Goal: Transaction & Acquisition: Download file/media

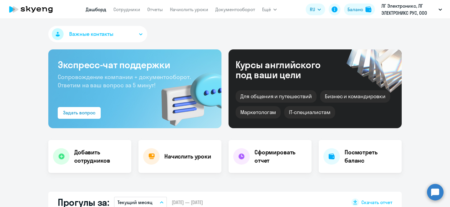
select select "30"
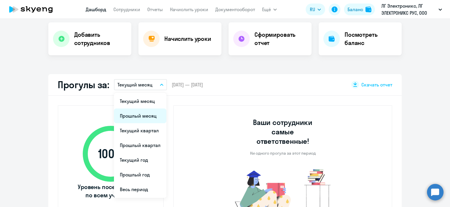
click at [135, 120] on li "Прошлый месяц" at bounding box center [140, 116] width 52 height 15
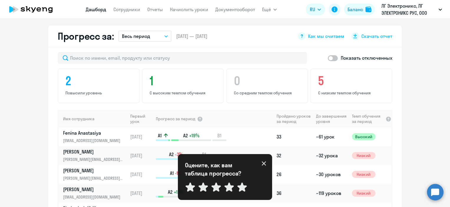
scroll to position [265, 0]
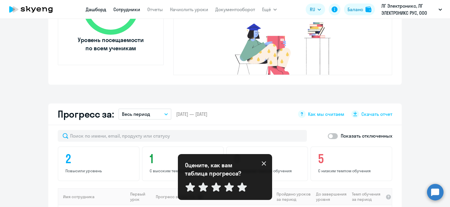
click at [132, 11] on link "Сотрудники" at bounding box center [126, 9] width 27 height 6
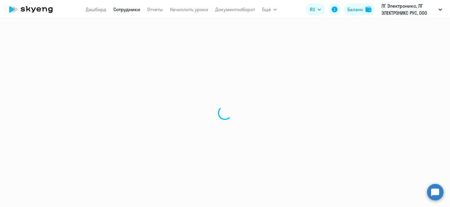
select select "30"
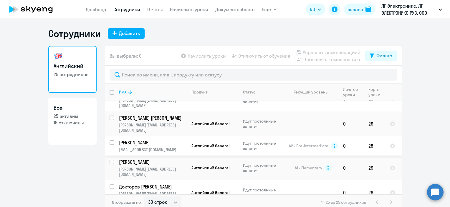
scroll to position [59, 0]
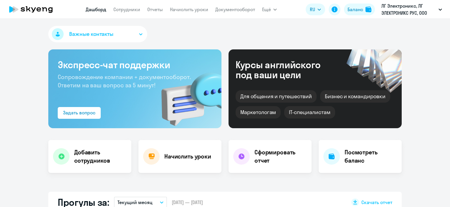
select select "30"
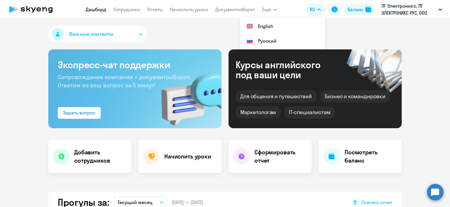
click at [315, 15] on button "RU" at bounding box center [315, 10] width 19 height 12
click at [315, 7] on button "RU" at bounding box center [315, 10] width 19 height 12
click at [293, 22] on li "English" at bounding box center [282, 26] width 85 height 15
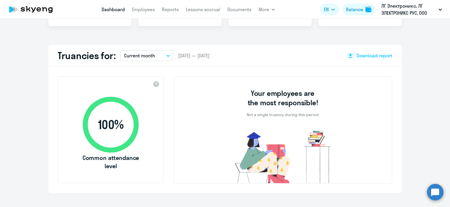
scroll to position [147, 0]
click at [357, 54] on span "Download report" at bounding box center [375, 55] width 36 height 6
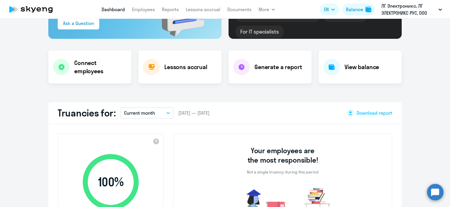
scroll to position [88, 0]
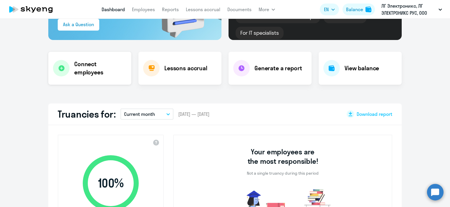
click at [71, 65] on div "Connect employees" at bounding box center [89, 68] width 83 height 33
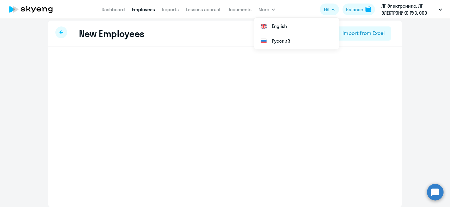
scroll to position [3, 0]
select select "english_adult_not_native_speaker"
select select "3"
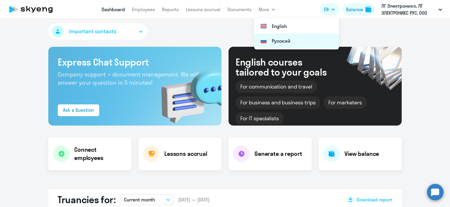
click at [309, 38] on li "Русский" at bounding box center [296, 41] width 85 height 15
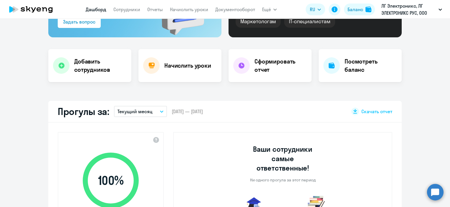
select select "30"
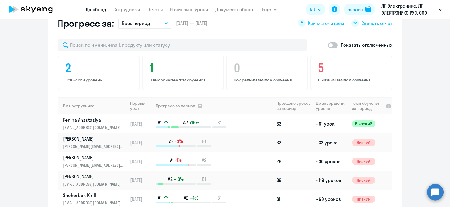
scroll to position [327, 0]
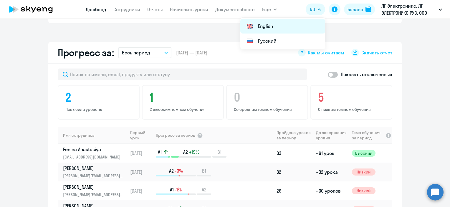
click at [307, 24] on li "English" at bounding box center [282, 26] width 85 height 15
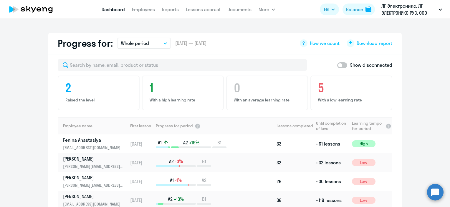
scroll to position [356, 0]
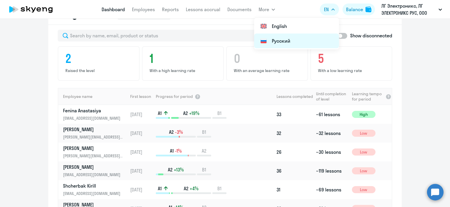
click at [319, 40] on li "Русский" at bounding box center [296, 41] width 85 height 15
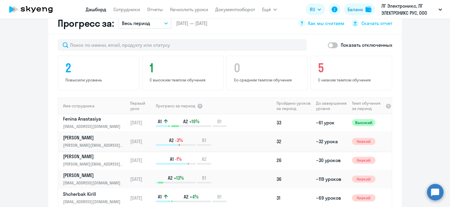
scroll to position [0, 0]
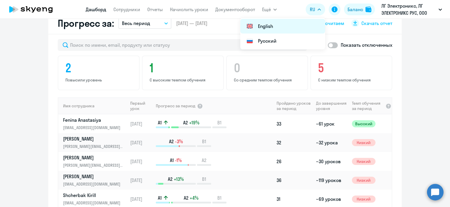
click at [301, 25] on li "English" at bounding box center [282, 26] width 85 height 15
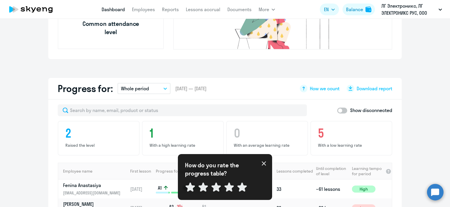
scroll to position [247, 0]
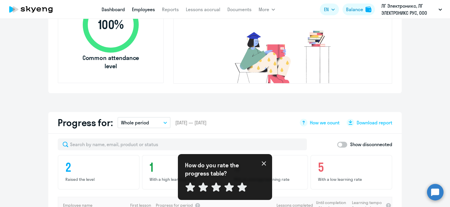
click at [141, 11] on link "Employees" at bounding box center [143, 9] width 23 height 6
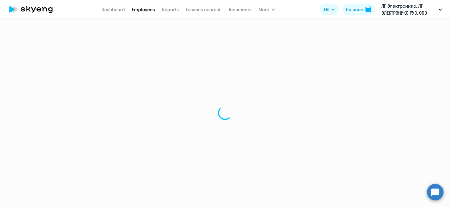
select select "30"
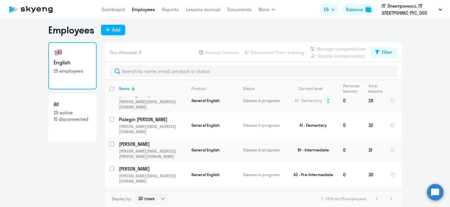
scroll to position [395, 0]
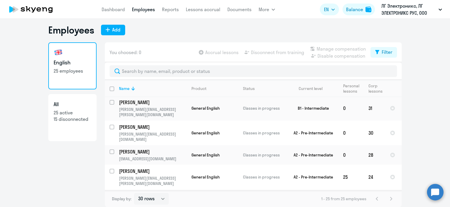
click at [85, 110] on p "25 active" at bounding box center [73, 113] width 38 height 6
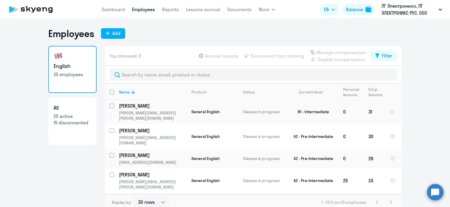
select select "30"
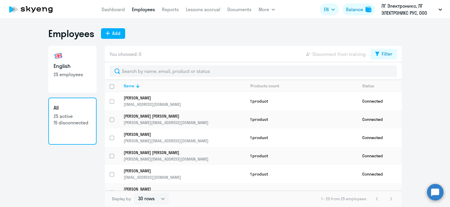
click at [77, 74] on p "25 employees" at bounding box center [73, 74] width 38 height 6
select select "30"
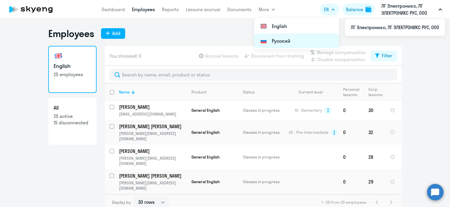
drag, startPoint x: 318, startPoint y: 26, endPoint x: 312, endPoint y: 39, distance: 14.3
click at [312, 39] on ul "English Русский" at bounding box center [296, 34] width 85 height 32
click at [309, 40] on li "Русский" at bounding box center [296, 41] width 85 height 15
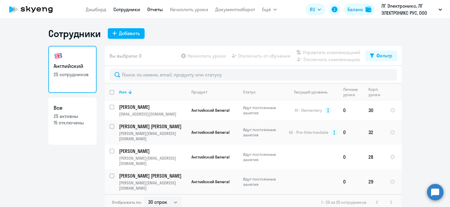
click at [158, 9] on link "Отчеты" at bounding box center [155, 9] width 16 height 6
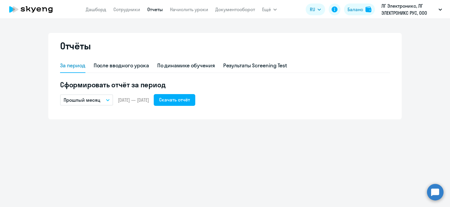
click at [95, 98] on p "Прошлый месяц" at bounding box center [82, 100] width 37 height 7
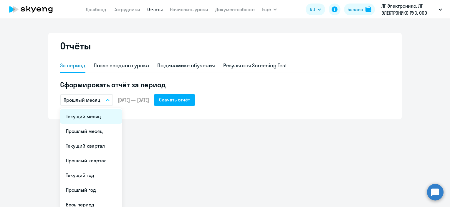
click at [88, 120] on li "Текущий месяц" at bounding box center [91, 116] width 62 height 15
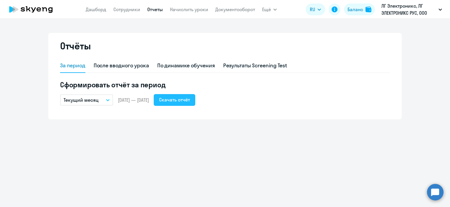
click at [188, 100] on div "Скачать отчёт" at bounding box center [174, 99] width 31 height 7
click at [100, 9] on link "Дашборд" at bounding box center [96, 9] width 21 height 6
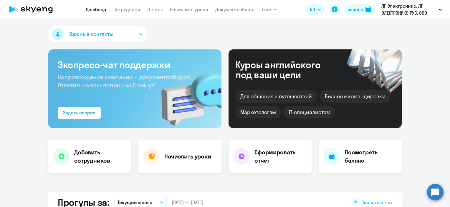
select select "30"
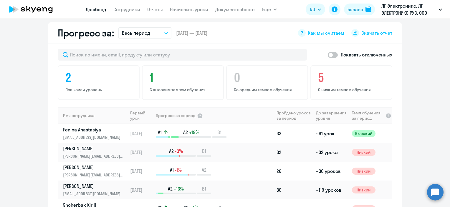
scroll to position [376, 0]
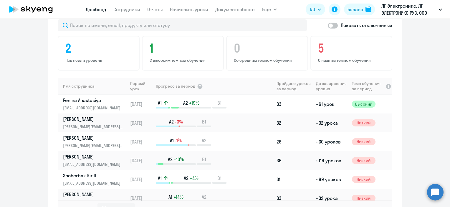
click at [366, 81] on span "Темп обучения за период" at bounding box center [368, 86] width 32 height 11
click at [323, 78] on th "До завершения уровня" at bounding box center [332, 86] width 36 height 17
click at [76, 78] on th "Имя сотрудника" at bounding box center [93, 86] width 70 height 17
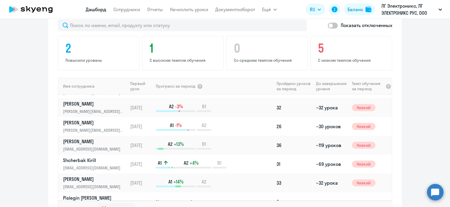
scroll to position [29, 0]
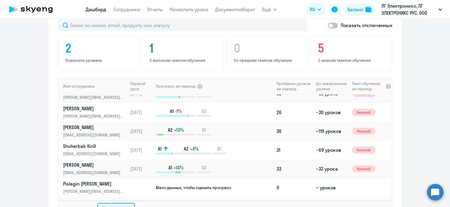
click at [109, 203] on select "30 строк 50 строк 100 строк" at bounding box center [115, 209] width 37 height 12
click at [105, 203] on select "30 строк 50 строк 100 строк" at bounding box center [115, 209] width 37 height 12
click at [322, 78] on th "До завершения уровня" at bounding box center [332, 86] width 36 height 17
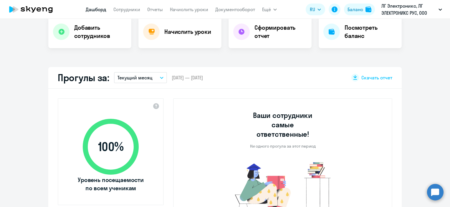
scroll to position [111, 0]
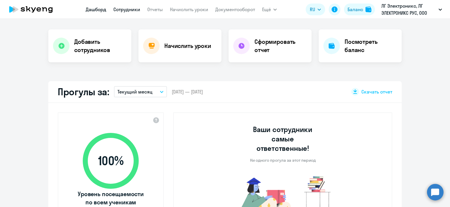
click at [130, 11] on link "Сотрудники" at bounding box center [126, 9] width 27 height 6
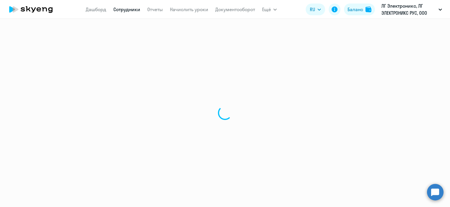
select select "30"
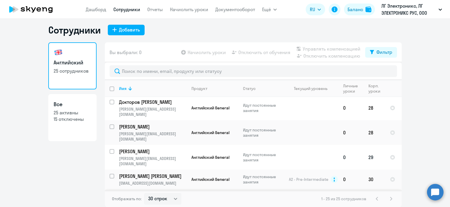
scroll to position [147, 0]
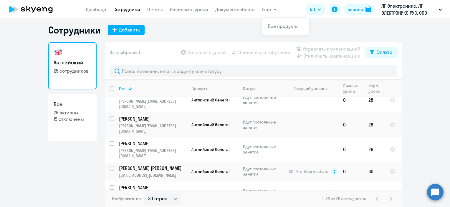
click at [76, 118] on p "15 отключены" at bounding box center [73, 119] width 38 height 6
select select "30"
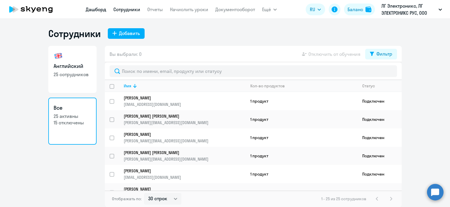
click at [90, 9] on link "Дашборд" at bounding box center [96, 9] width 21 height 6
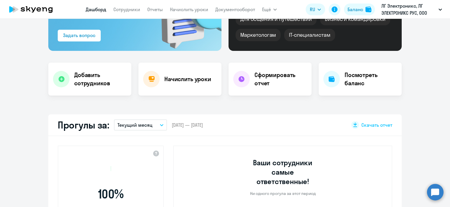
scroll to position [88, 0]
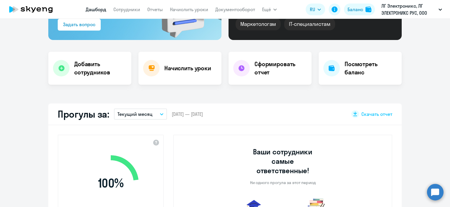
click at [139, 117] on p "Текущий месяц" at bounding box center [135, 114] width 35 height 7
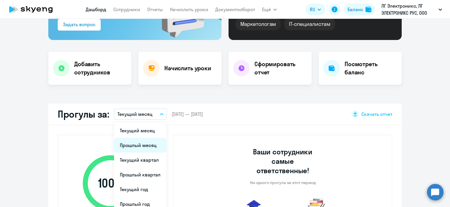
select select "30"
click at [135, 146] on li "Прошлый месяц" at bounding box center [140, 145] width 52 height 15
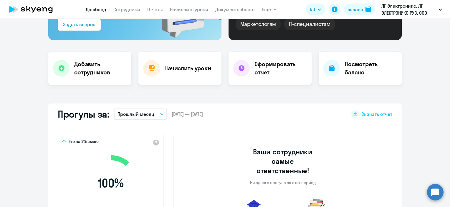
scroll to position [118, 0]
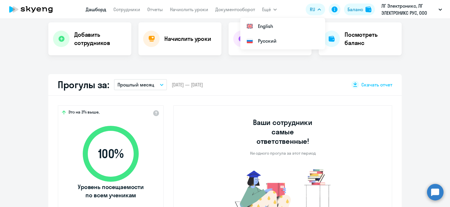
click at [317, 11] on button "RU" at bounding box center [315, 10] width 19 height 12
click at [318, 10] on icon "button" at bounding box center [320, 10] width 4 height 2
click at [316, 10] on button "RU" at bounding box center [315, 10] width 19 height 12
click at [288, 26] on li "English" at bounding box center [282, 26] width 85 height 15
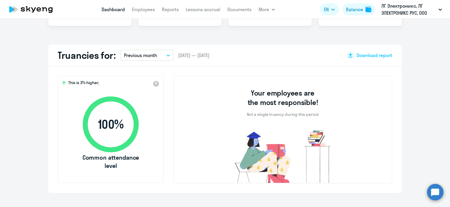
scroll to position [143, 0]
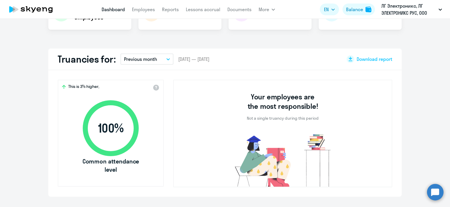
click at [153, 59] on p "Previous month" at bounding box center [140, 59] width 33 height 7
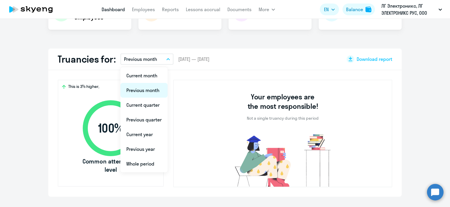
click at [145, 89] on li "Previous month" at bounding box center [143, 90] width 47 height 15
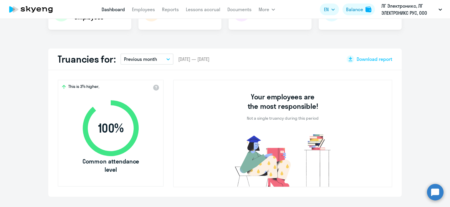
scroll to position [291, 0]
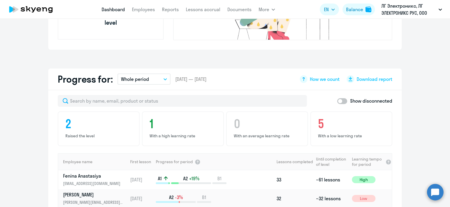
click at [135, 79] on p "Whole period" at bounding box center [135, 79] width 28 height 7
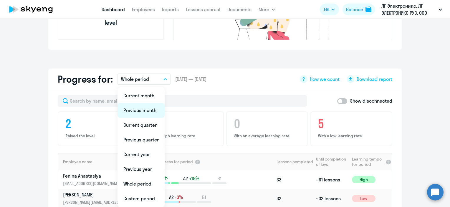
click at [137, 111] on li "Previous month" at bounding box center [141, 110] width 47 height 15
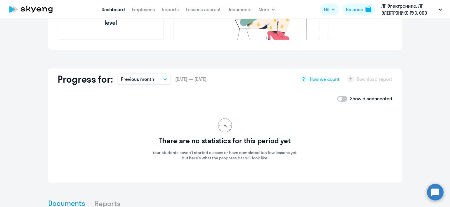
click at [133, 79] on p "Previous month" at bounding box center [137, 79] width 33 height 7
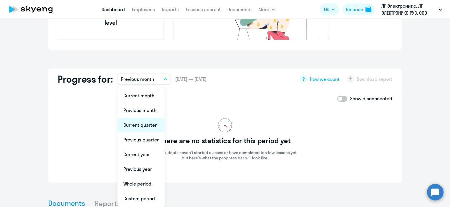
click at [133, 122] on li "Current quarter" at bounding box center [141, 125] width 47 height 15
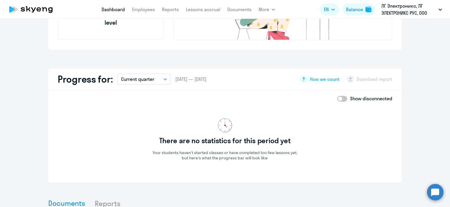
click at [138, 81] on p "Current quarter" at bounding box center [137, 79] width 33 height 7
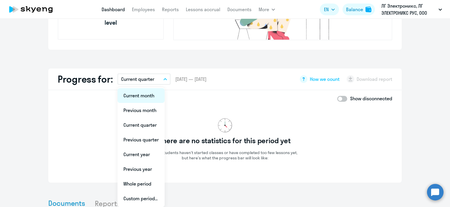
click at [138, 94] on li "Current month" at bounding box center [141, 95] width 47 height 15
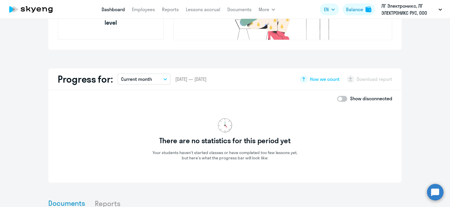
click at [143, 82] on button "Current month" at bounding box center [144, 79] width 53 height 11
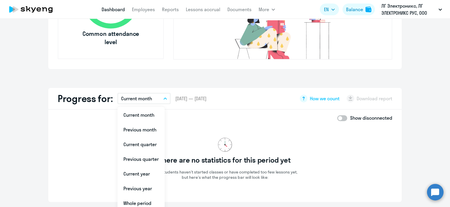
scroll to position [261, 0]
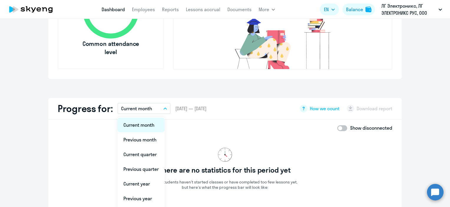
click at [137, 128] on li "Current month" at bounding box center [141, 125] width 47 height 15
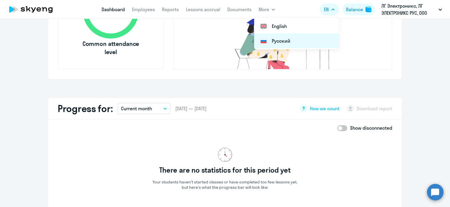
click at [307, 44] on li "Русский" at bounding box center [296, 41] width 85 height 15
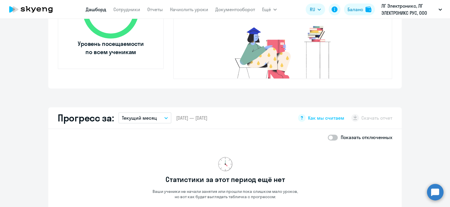
click at [138, 115] on p "Текущий месяц" at bounding box center [139, 118] width 35 height 7
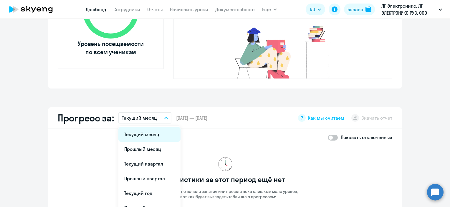
click at [131, 127] on li "Текущий месяц" at bounding box center [149, 134] width 62 height 15
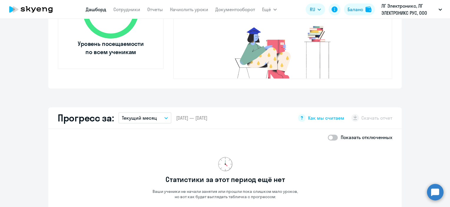
click at [135, 115] on p "Текущий месяц" at bounding box center [139, 118] width 35 height 7
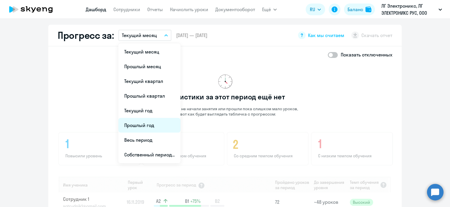
scroll to position [350, 0]
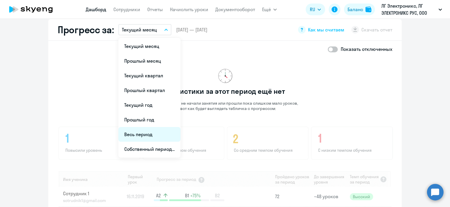
click at [146, 127] on li "Весь период" at bounding box center [149, 134] width 62 height 15
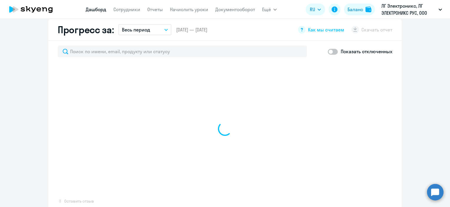
select select "30"
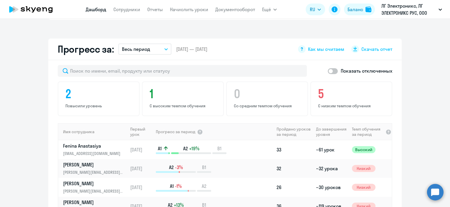
scroll to position [320, 0]
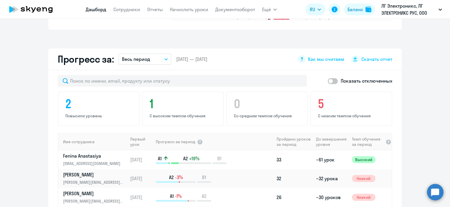
click at [138, 56] on p "Весь период" at bounding box center [136, 59] width 28 height 7
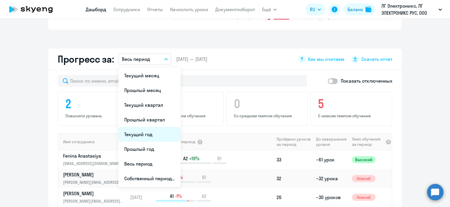
scroll to position [350, 0]
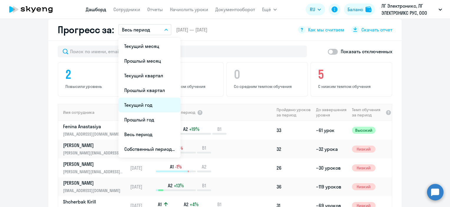
click at [143, 98] on li "Текущий год" at bounding box center [149, 105] width 62 height 15
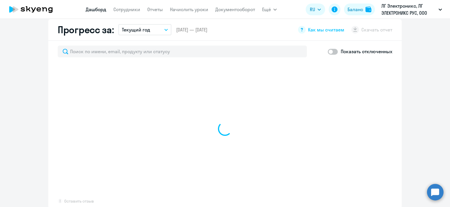
select select "30"
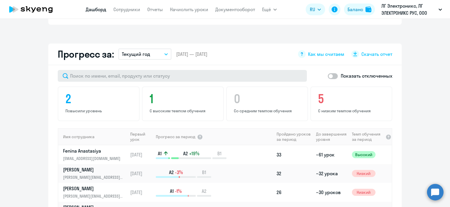
scroll to position [320, 0]
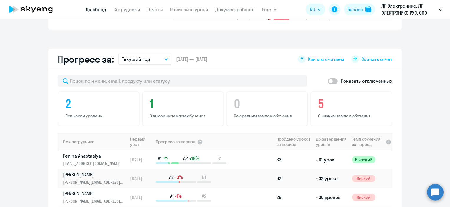
click at [137, 56] on p "Текущий год" at bounding box center [136, 59] width 28 height 7
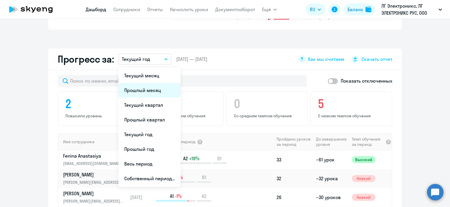
click at [143, 83] on li "Прошлый месяц" at bounding box center [149, 90] width 62 height 15
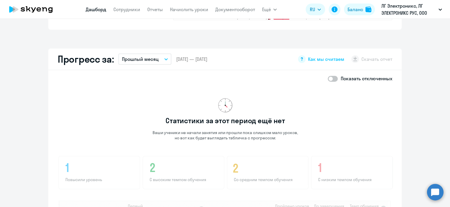
click at [363, 55] on app-download-button "Скачать отчет" at bounding box center [371, 59] width 41 height 8
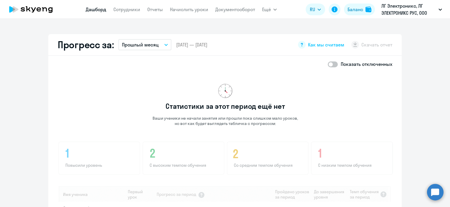
scroll to position [324, 0]
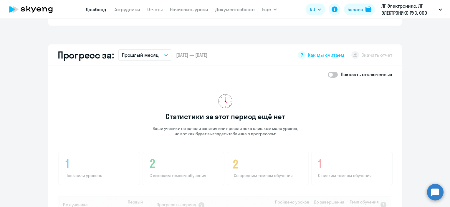
click at [141, 52] on p "Прошлый месяц" at bounding box center [140, 55] width 37 height 7
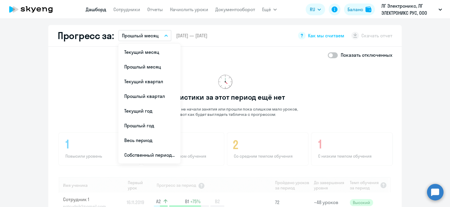
scroll to position [354, 0]
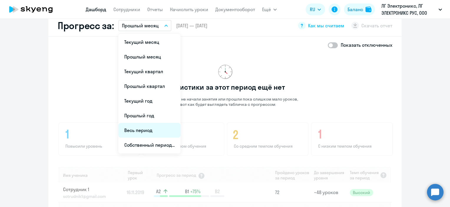
click at [139, 125] on li "Весь период" at bounding box center [149, 130] width 62 height 15
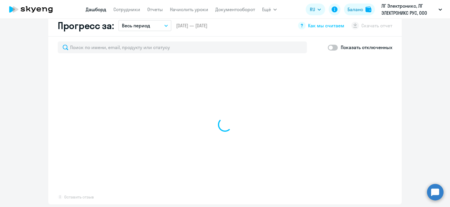
scroll to position [324, 0]
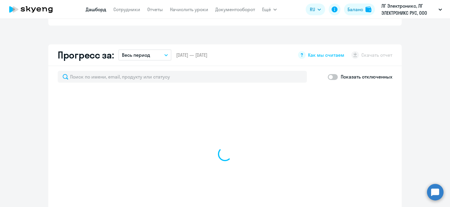
select select "30"
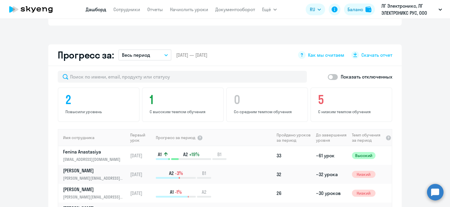
click at [165, 54] on icon "button" at bounding box center [166, 54] width 3 height 1
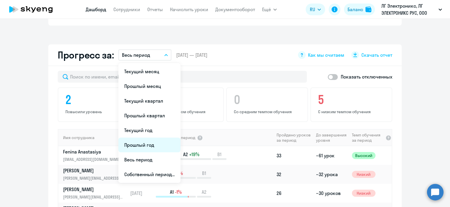
scroll to position [354, 0]
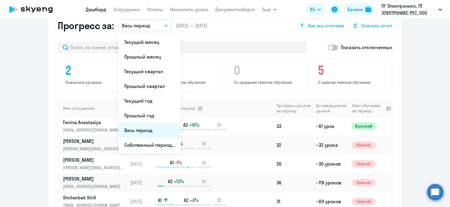
click at [148, 123] on li "Весь период" at bounding box center [149, 130] width 62 height 15
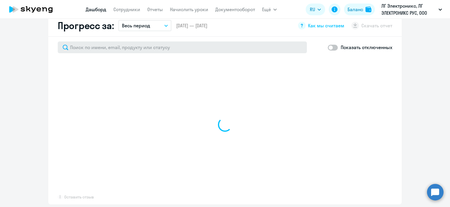
select select "30"
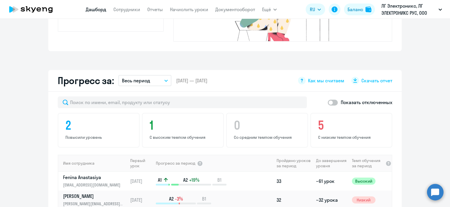
scroll to position [295, 0]
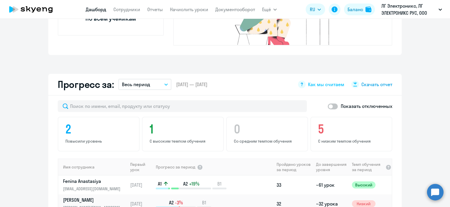
click at [381, 81] on span "Скачать отчет" at bounding box center [376, 84] width 31 height 6
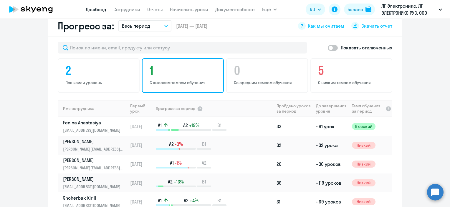
scroll to position [354, 0]
click at [36, 90] on app-progress-dashboard "Прогресс за: Весь период Текущий месяц Прошлый месяц Текущий квартал [GEOGRAPHI…" at bounding box center [225, 133] width 450 height 237
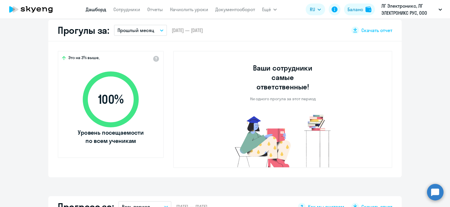
scroll to position [148, 0]
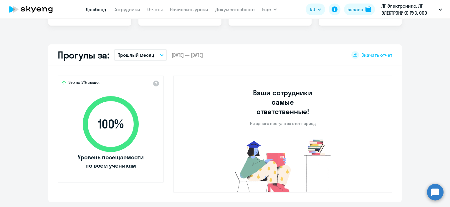
click at [156, 14] on nav "[PERSON_NAME] Отчеты Начислить уроки Документооборот" at bounding box center [170, 10] width 169 height 12
click at [156, 12] on nav "[PERSON_NAME] Отчеты Начислить уроки Документооборот" at bounding box center [170, 10] width 169 height 12
click at [156, 12] on link "Отчеты" at bounding box center [155, 9] width 16 height 6
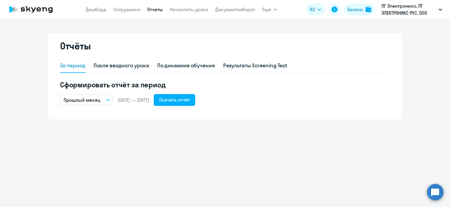
click at [96, 99] on p "Прошлый месяц" at bounding box center [82, 100] width 37 height 7
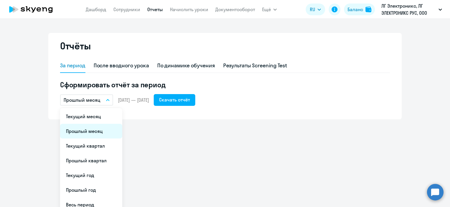
click at [82, 135] on li "Прошлый месяц" at bounding box center [91, 131] width 62 height 15
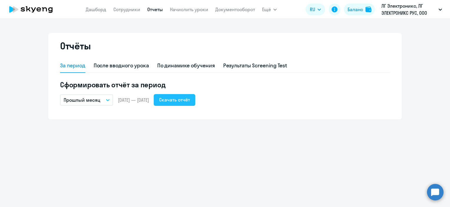
click at [195, 103] on button "Скачать отчёт" at bounding box center [175, 100] width 42 height 12
click at [101, 101] on button "Прошлый месяц" at bounding box center [86, 100] width 53 height 11
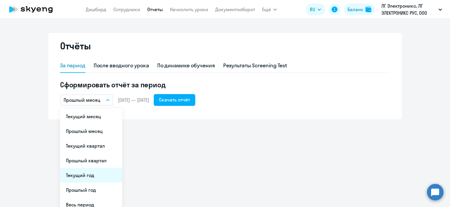
scroll to position [21, 0]
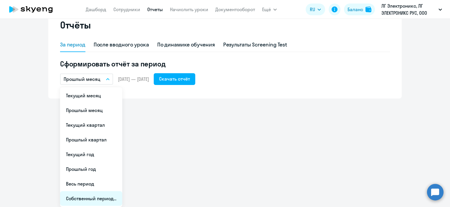
click at [94, 199] on li "Собственный период..." at bounding box center [91, 198] width 62 height 15
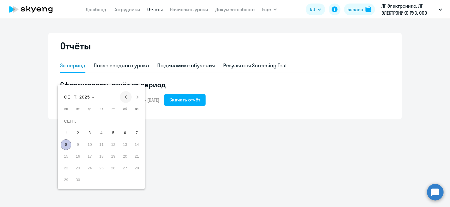
click at [124, 95] on span "Previous month" at bounding box center [126, 97] width 12 height 12
click at [77, 133] on span "1" at bounding box center [77, 133] width 11 height 11
click at [99, 179] on span "31" at bounding box center [101, 180] width 11 height 11
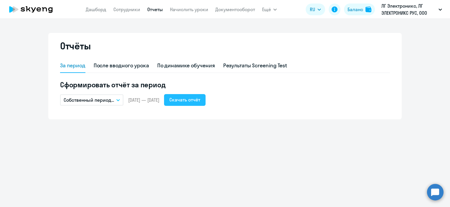
click at [204, 104] on button "Скачать отчёт" at bounding box center [185, 100] width 42 height 12
click at [130, 6] on link "Сотрудники" at bounding box center [126, 9] width 27 height 6
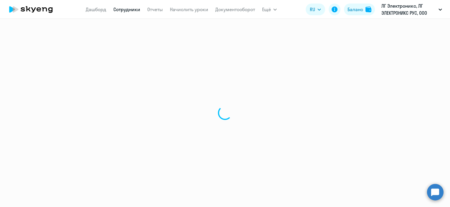
select select "30"
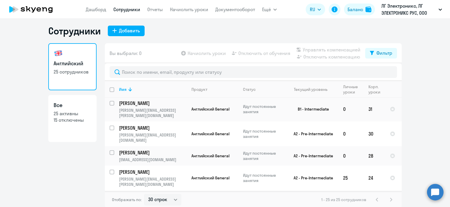
scroll to position [4, 0]
